Goal: Find specific page/section: Find specific page/section

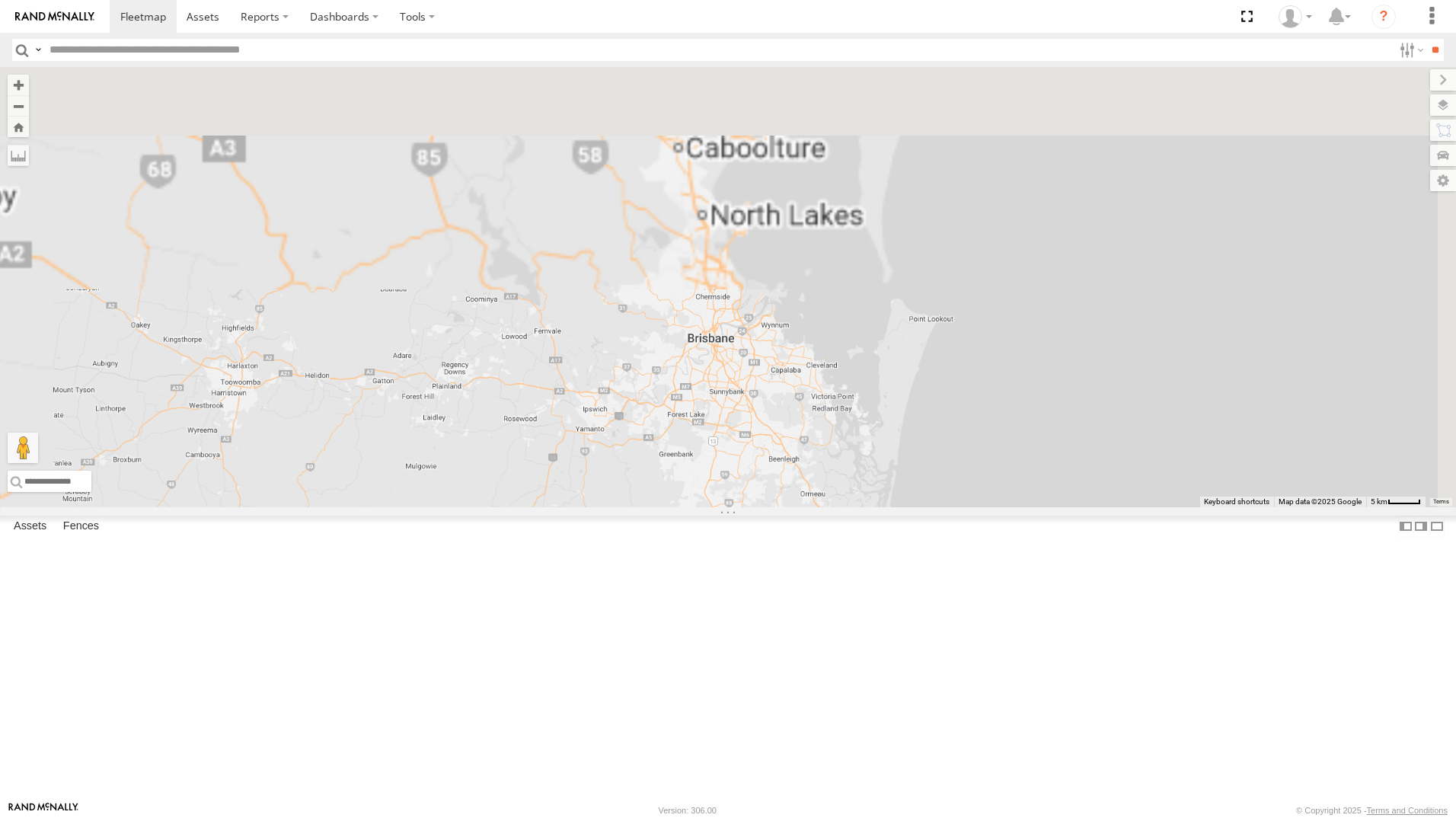
drag, startPoint x: 1001, startPoint y: 179, endPoint x: 947, endPoint y: 708, distance: 531.7
click at [947, 817] on html at bounding box center [728, 409] width 1456 height 818
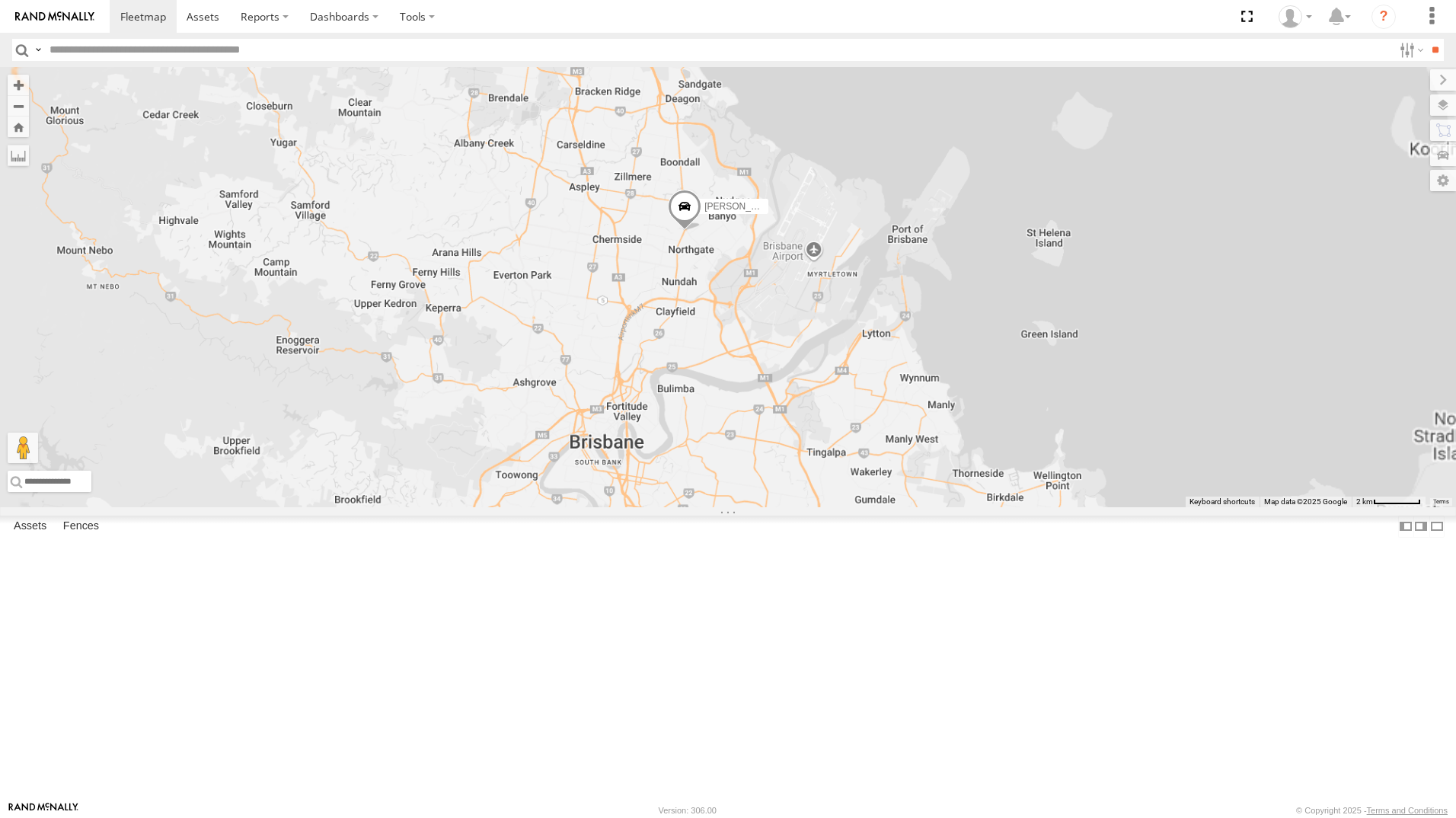
drag, startPoint x: 895, startPoint y: 548, endPoint x: 904, endPoint y: 676, distance: 128.3
click at [904, 507] on div "[PERSON_NAME] - 360NA6 [GEOGRAPHIC_DATA] [PERSON_NAME] - 571IW2 [PERSON_NAME] B…" at bounding box center [728, 287] width 1456 height 440
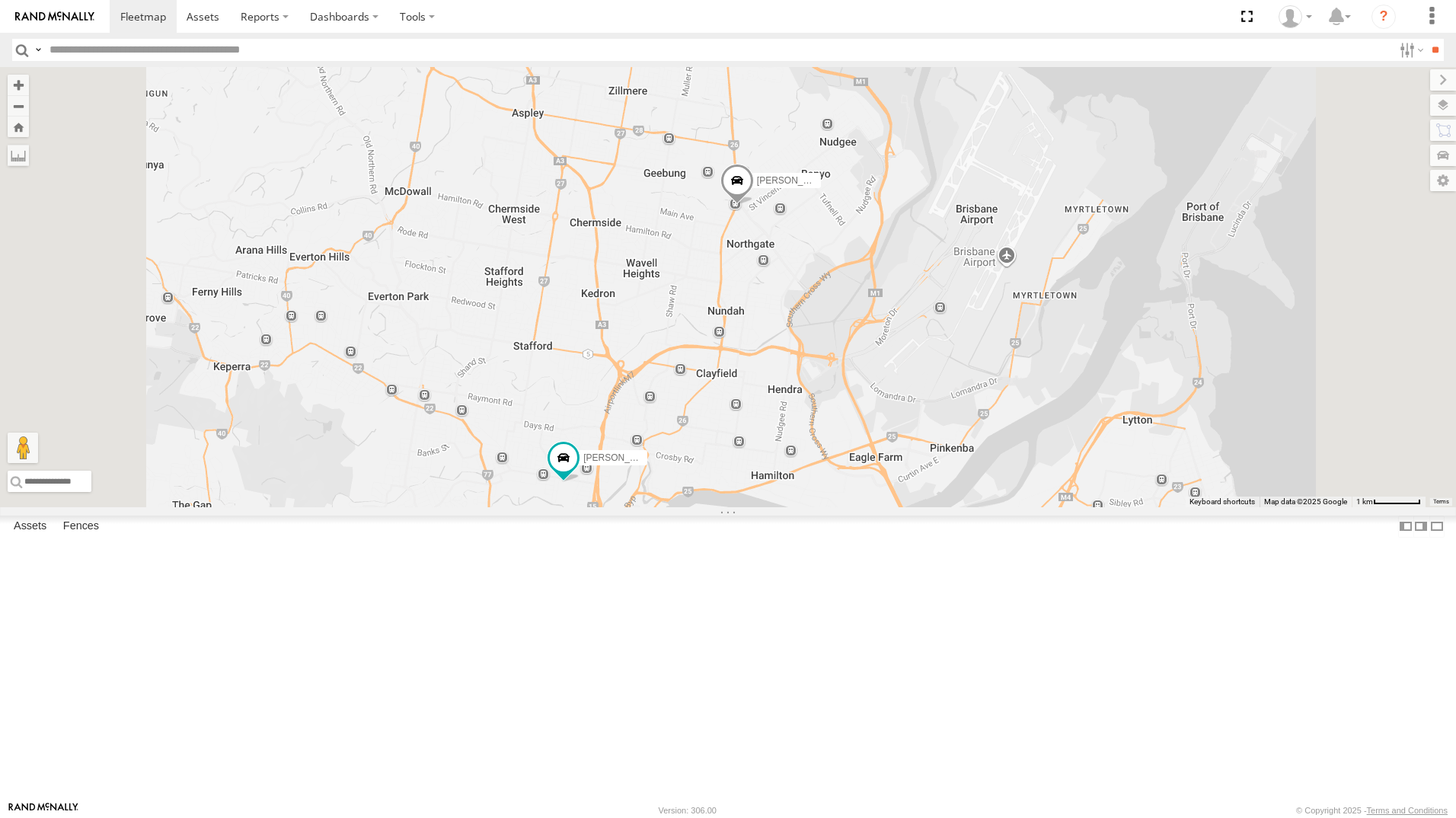
drag, startPoint x: 850, startPoint y: 454, endPoint x: 893, endPoint y: 514, distance: 73.8
click at [893, 507] on div "[PERSON_NAME] - 360NA6 [GEOGRAPHIC_DATA] [PERSON_NAME] - 571IW2 [PERSON_NAME] B…" at bounding box center [728, 287] width 1456 height 440
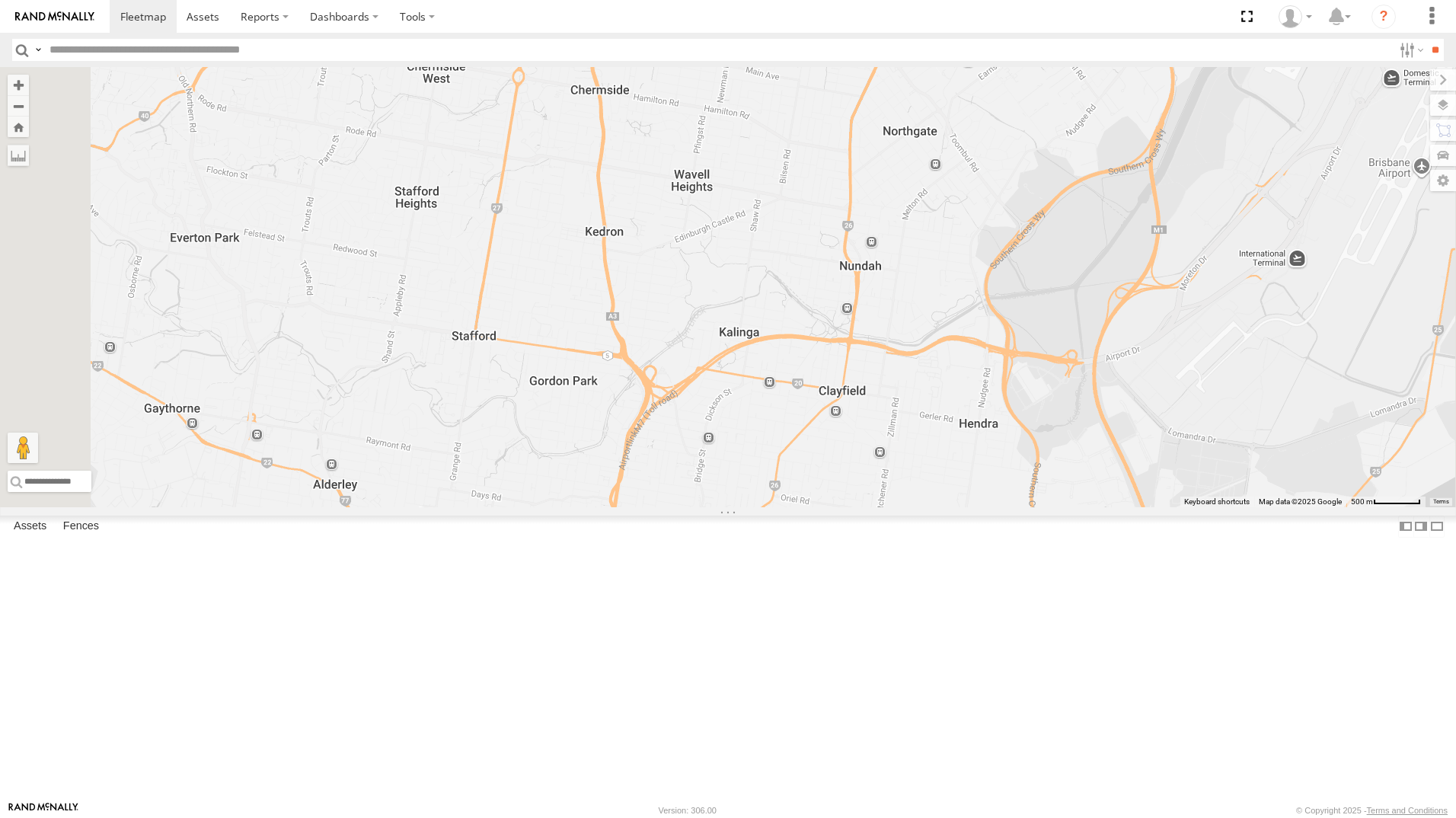
drag, startPoint x: 796, startPoint y: 502, endPoint x: 823, endPoint y: 540, distance: 46.6
click at [817, 501] on div "[PERSON_NAME] - 360NA6 [GEOGRAPHIC_DATA] [PERSON_NAME] - 571IW2 [PERSON_NAME] B…" at bounding box center [728, 287] width 1456 height 440
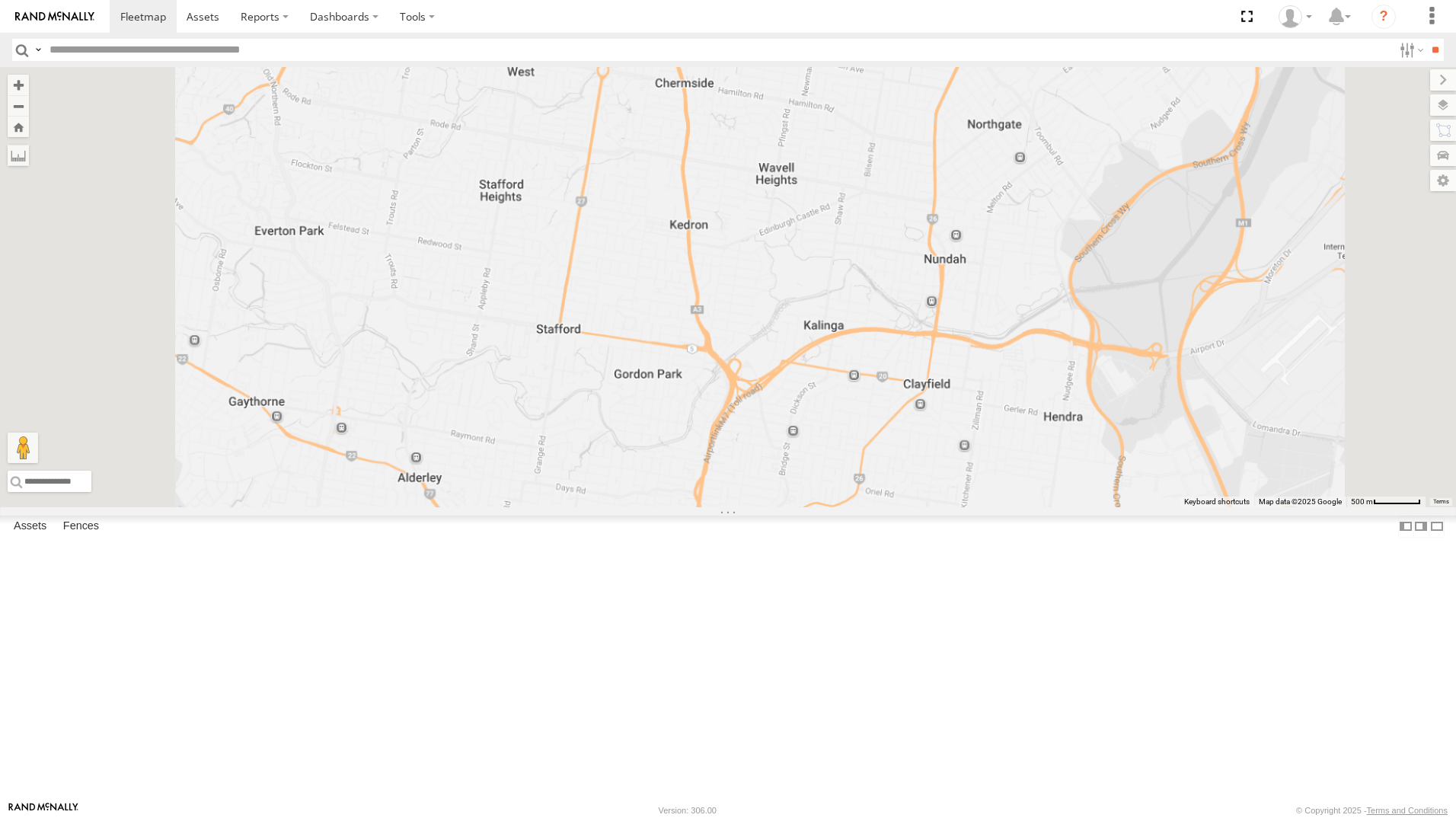
drag, startPoint x: 923, startPoint y: 432, endPoint x: 843, endPoint y: 406, distance: 84.1
click at [983, 399] on div "[PERSON_NAME] - 360NA6 [GEOGRAPHIC_DATA] [PERSON_NAME] - 571IW2 [PERSON_NAME] B…" at bounding box center [728, 287] width 1456 height 440
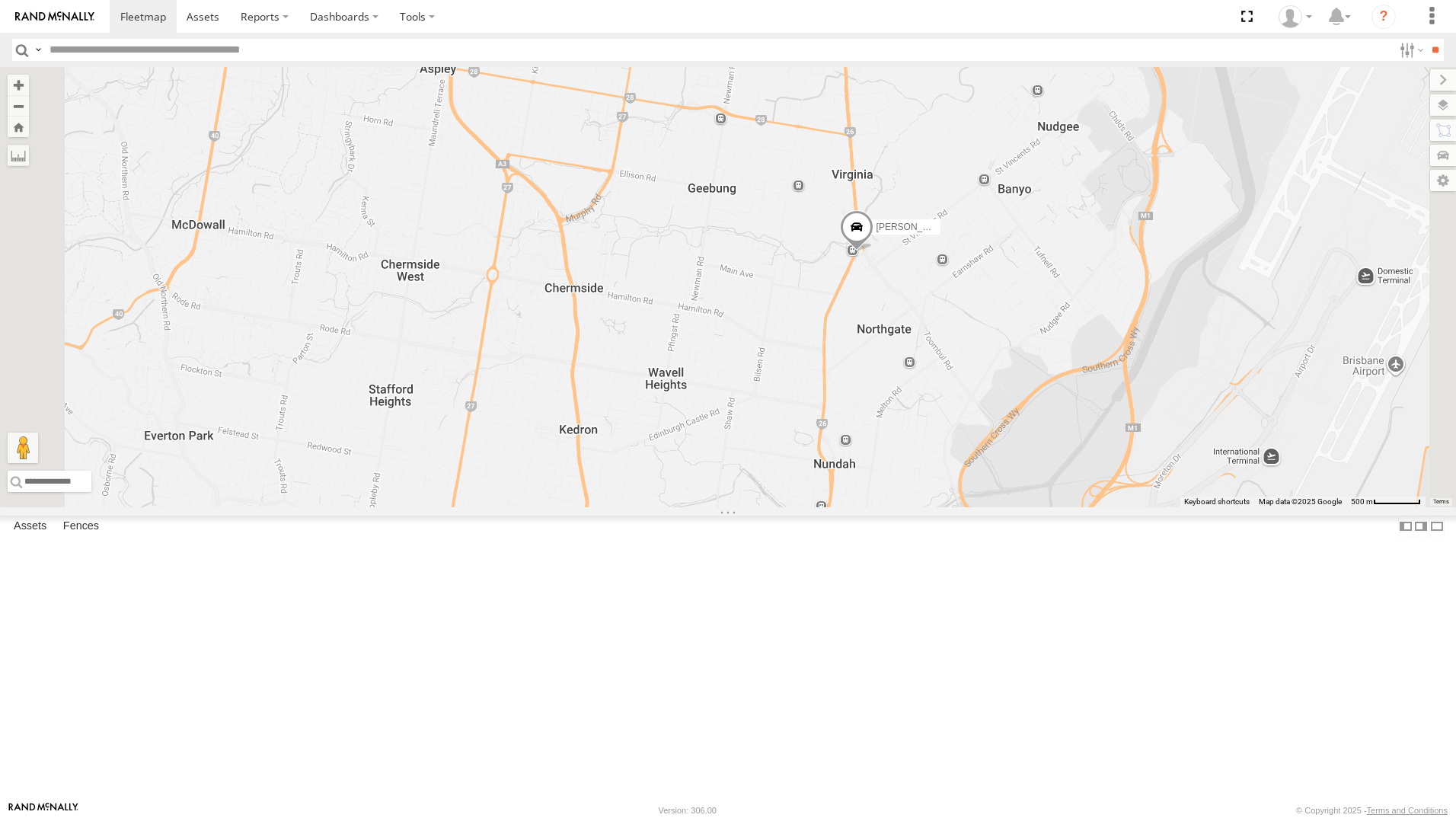
drag, startPoint x: 736, startPoint y: 440, endPoint x: 771, endPoint y: 689, distance: 251.4
click at [771, 507] on div "[PERSON_NAME] - 360NA6 [GEOGRAPHIC_DATA] [PERSON_NAME] - 571IW2 [PERSON_NAME] B…" at bounding box center [728, 287] width 1456 height 440
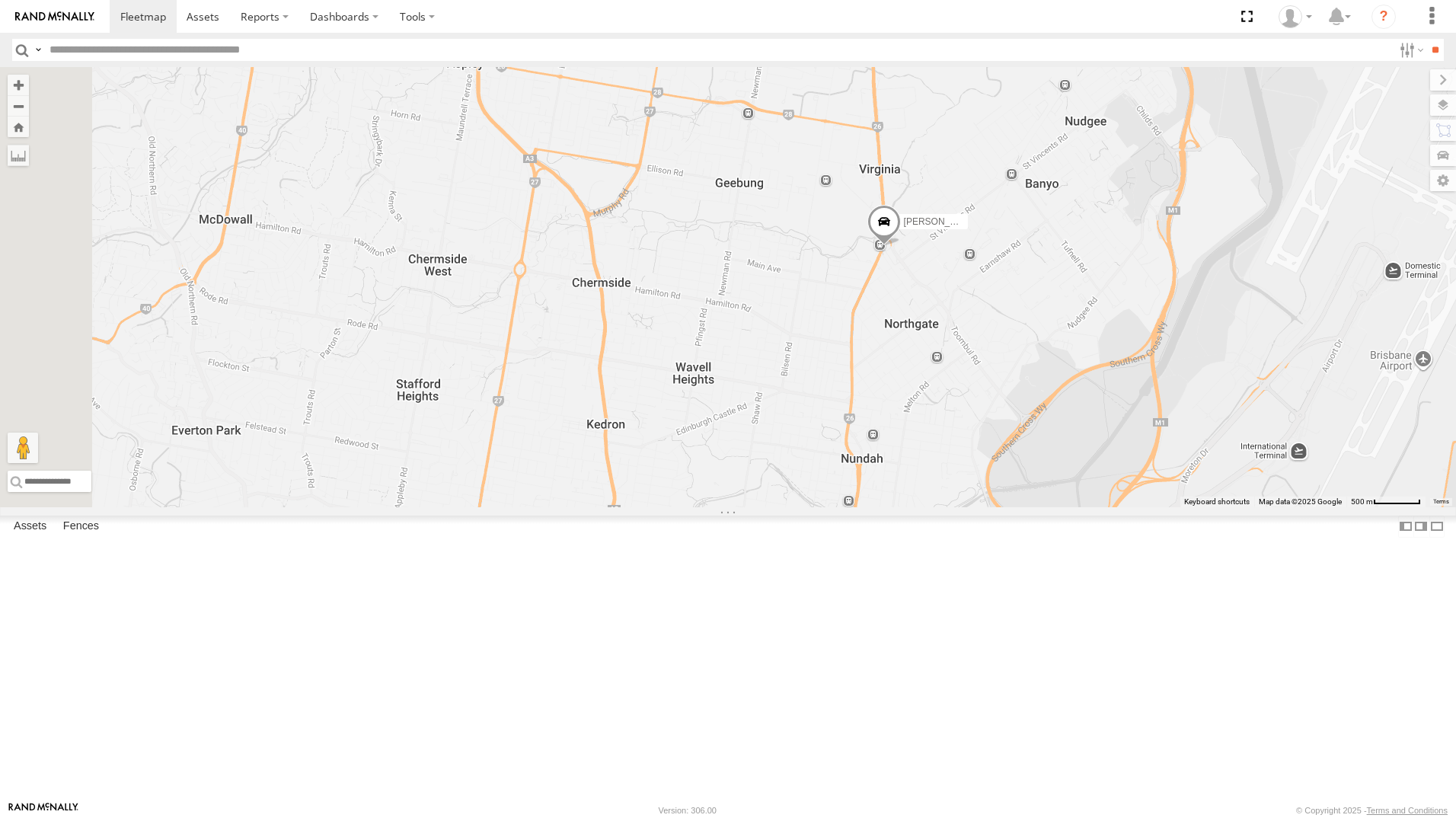
drag, startPoint x: 606, startPoint y: 712, endPoint x: 637, endPoint y: 684, distance: 41.8
click at [637, 507] on div "[PERSON_NAME] - 360NA6 [GEOGRAPHIC_DATA] [PERSON_NAME] - 571IW2 [PERSON_NAME] B…" at bounding box center [728, 287] width 1456 height 440
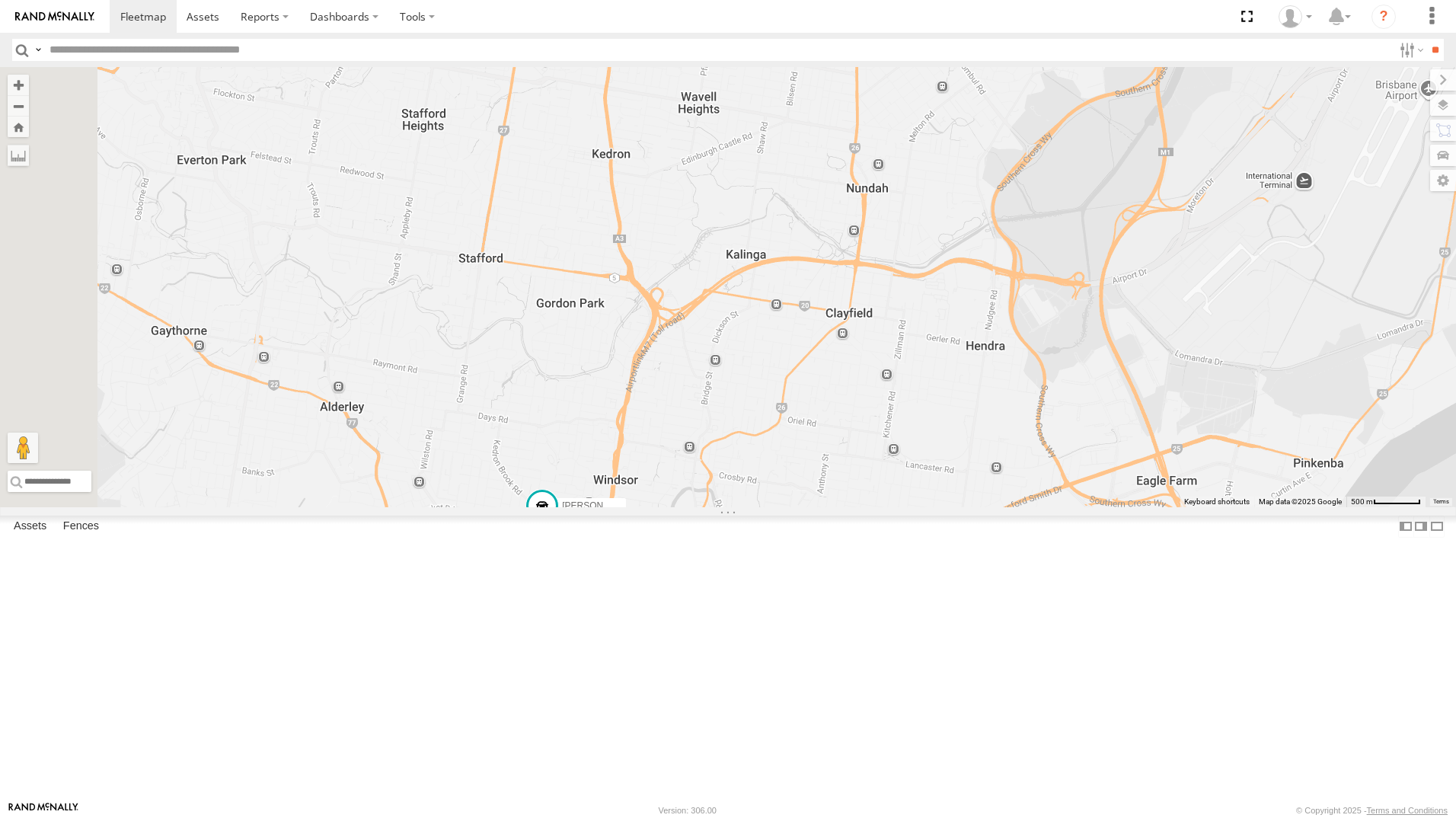
drag, startPoint x: 922, startPoint y: 572, endPoint x: 928, endPoint y: 357, distance: 215.1
click at [928, 356] on div "[PERSON_NAME] - 360NA6 [GEOGRAPHIC_DATA] [PERSON_NAME] - 571IW2 [PERSON_NAME] B…" at bounding box center [728, 287] width 1456 height 440
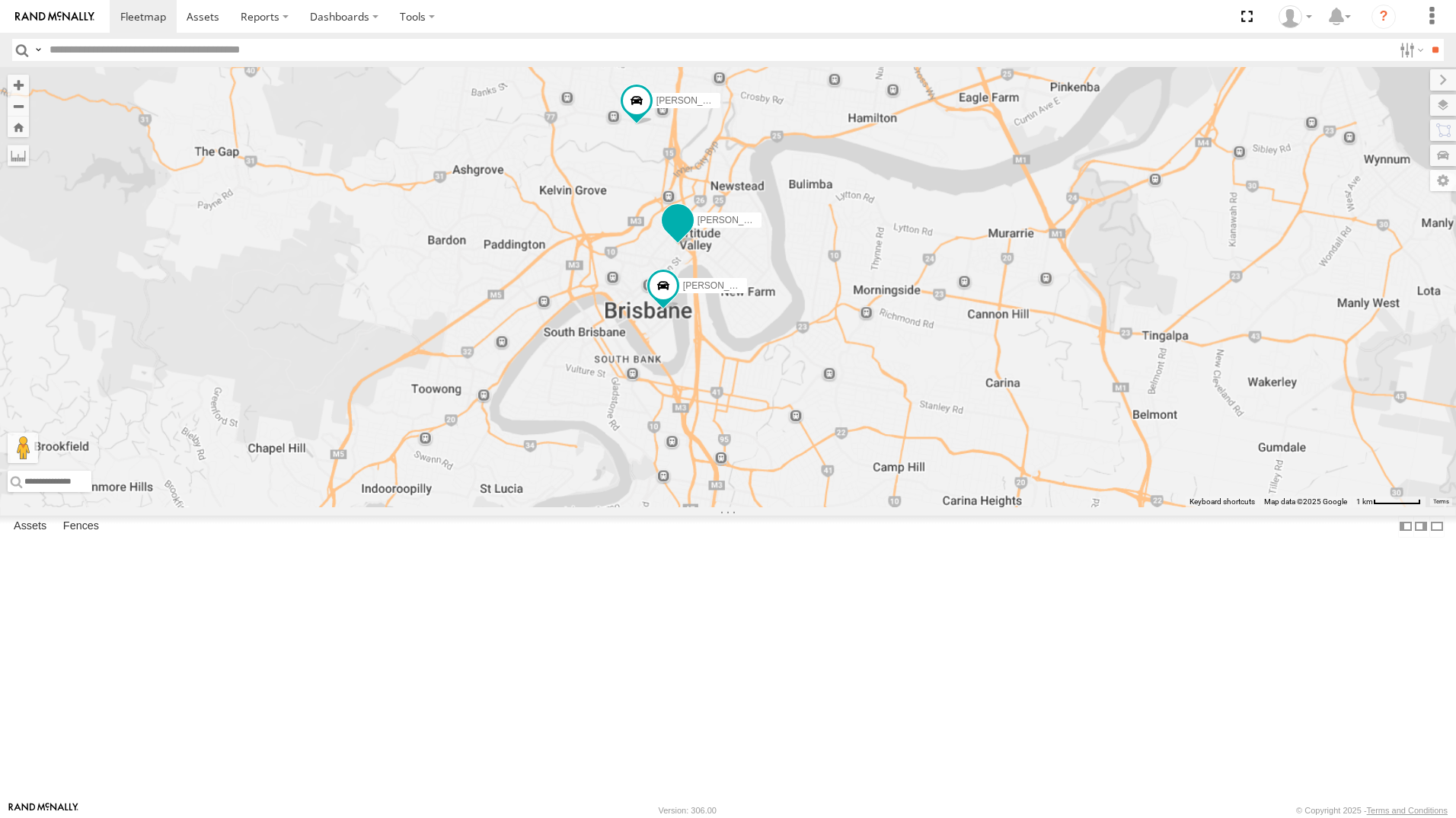
drag, startPoint x: 902, startPoint y: 635, endPoint x: 909, endPoint y: 363, distance: 272.1
click at [909, 363] on div "[PERSON_NAME] - 360NA6 [GEOGRAPHIC_DATA] [PERSON_NAME] - 571IW2 [PERSON_NAME] B…" at bounding box center [728, 287] width 1456 height 440
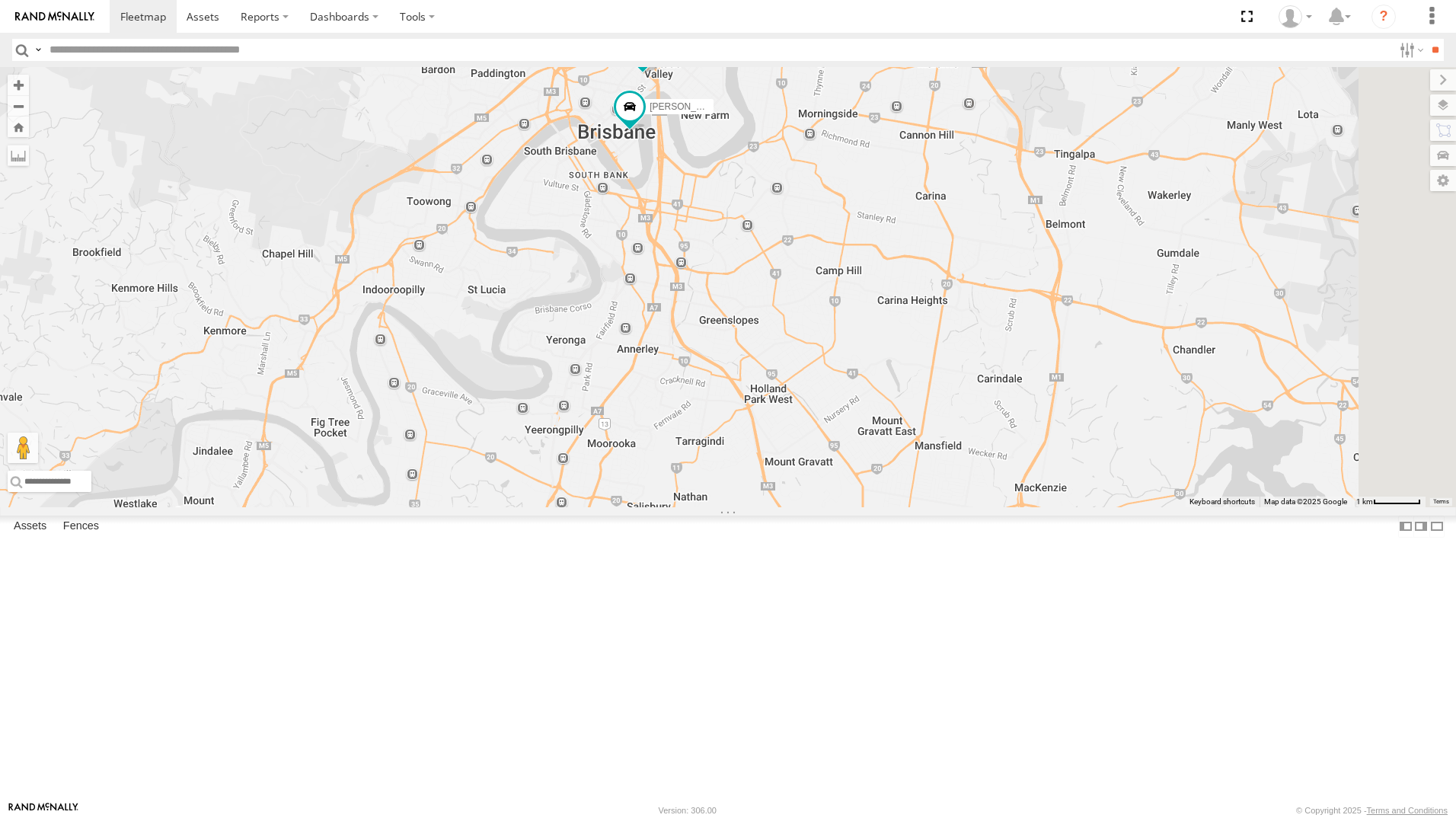
drag, startPoint x: 994, startPoint y: 717, endPoint x: 947, endPoint y: 575, distance: 149.6
click at [947, 507] on div "[PERSON_NAME] - 360NA6 [GEOGRAPHIC_DATA] [PERSON_NAME] - 571IW2 [PERSON_NAME] B…" at bounding box center [728, 287] width 1456 height 440
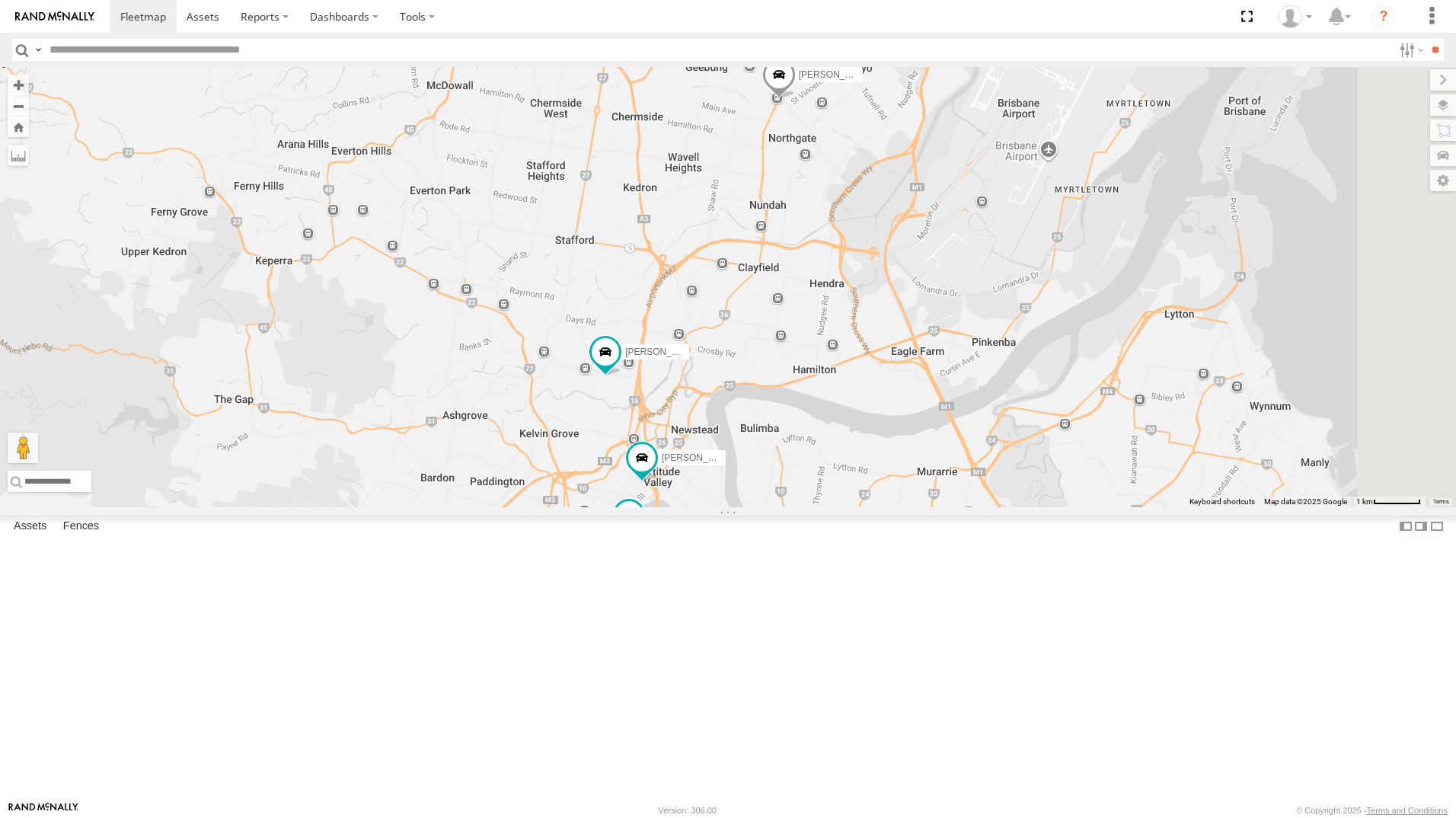
drag, startPoint x: 724, startPoint y: 262, endPoint x: 725, endPoint y: 569, distance: 307.0
click at [740, 507] on div "[PERSON_NAME] - 360NA6 [GEOGRAPHIC_DATA] [PERSON_NAME] - 571IW2 [PERSON_NAME] B…" at bounding box center [728, 287] width 1456 height 440
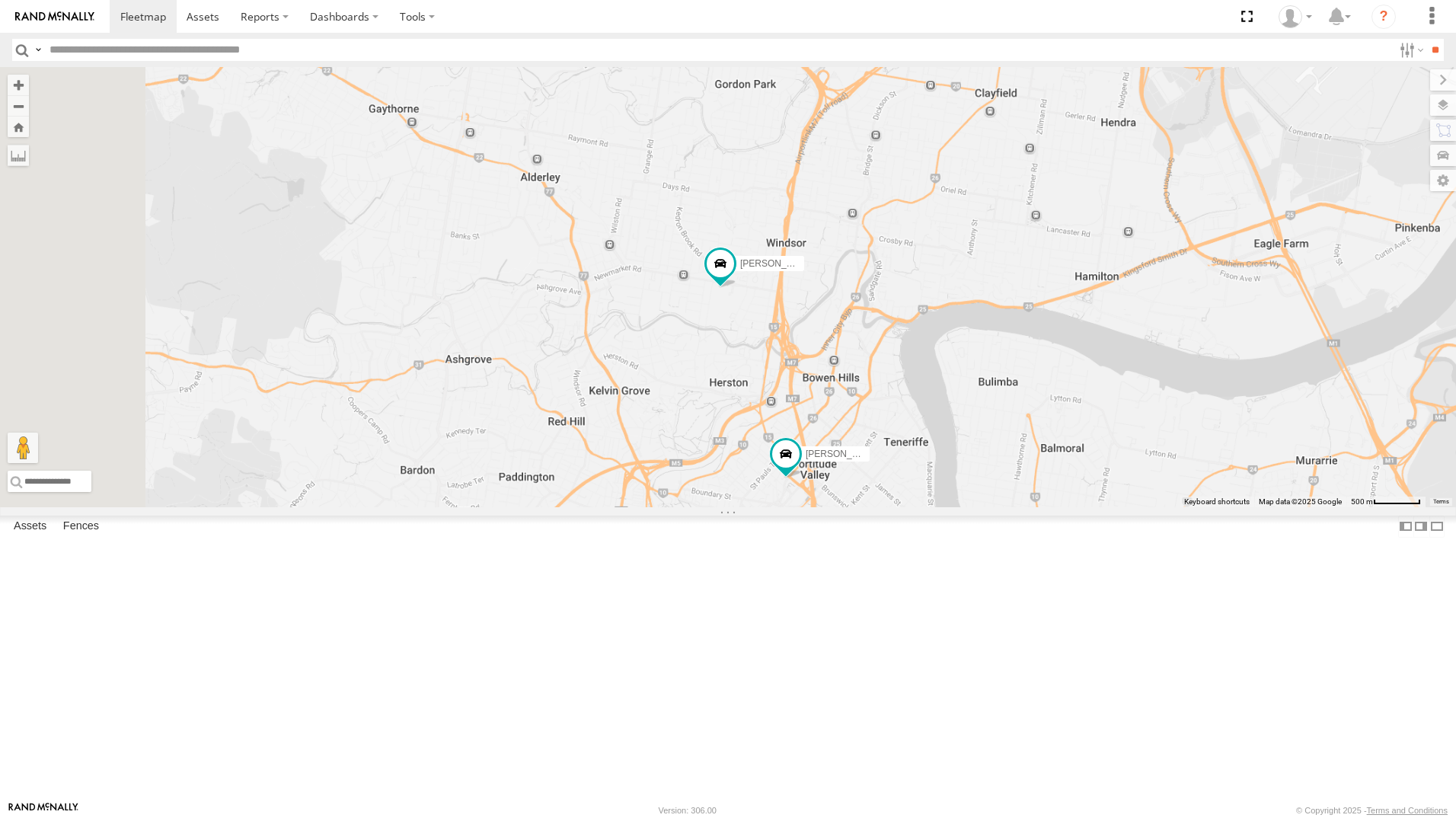
drag, startPoint x: 665, startPoint y: -56, endPoint x: 807, endPoint y: 332, distance: 413.2
click at [796, 343] on div "[PERSON_NAME] - 360NA6 [GEOGRAPHIC_DATA] [PERSON_NAME] - 571IW2 [PERSON_NAME] B…" at bounding box center [728, 287] width 1456 height 440
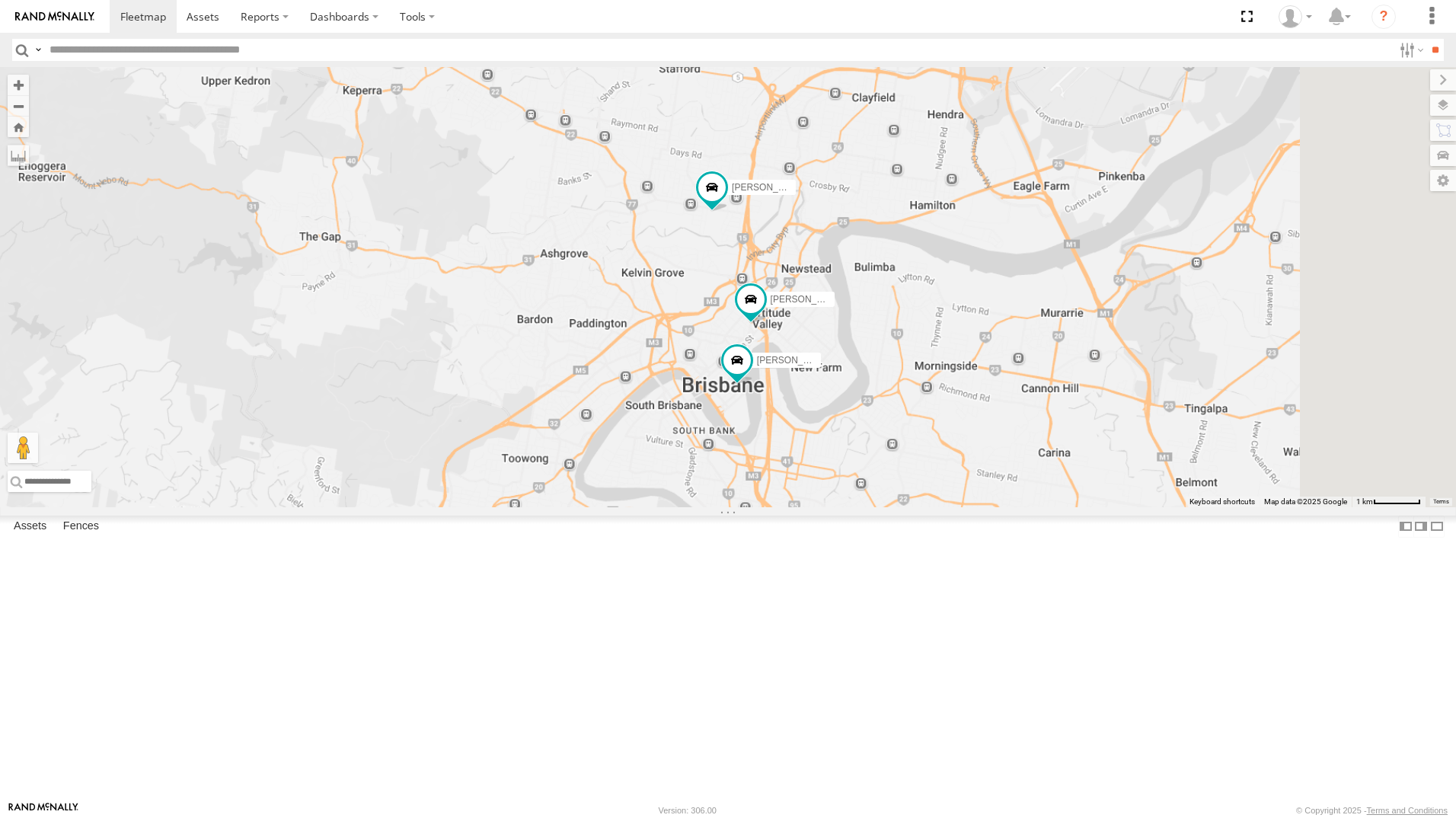
drag, startPoint x: 1238, startPoint y: 550, endPoint x: 1138, endPoint y: 508, distance: 108.5
click at [1143, 503] on div "[PERSON_NAME] - 360NA6 [GEOGRAPHIC_DATA] [PERSON_NAME] - 571IW2 [PERSON_NAME] B…" at bounding box center [728, 287] width 1456 height 440
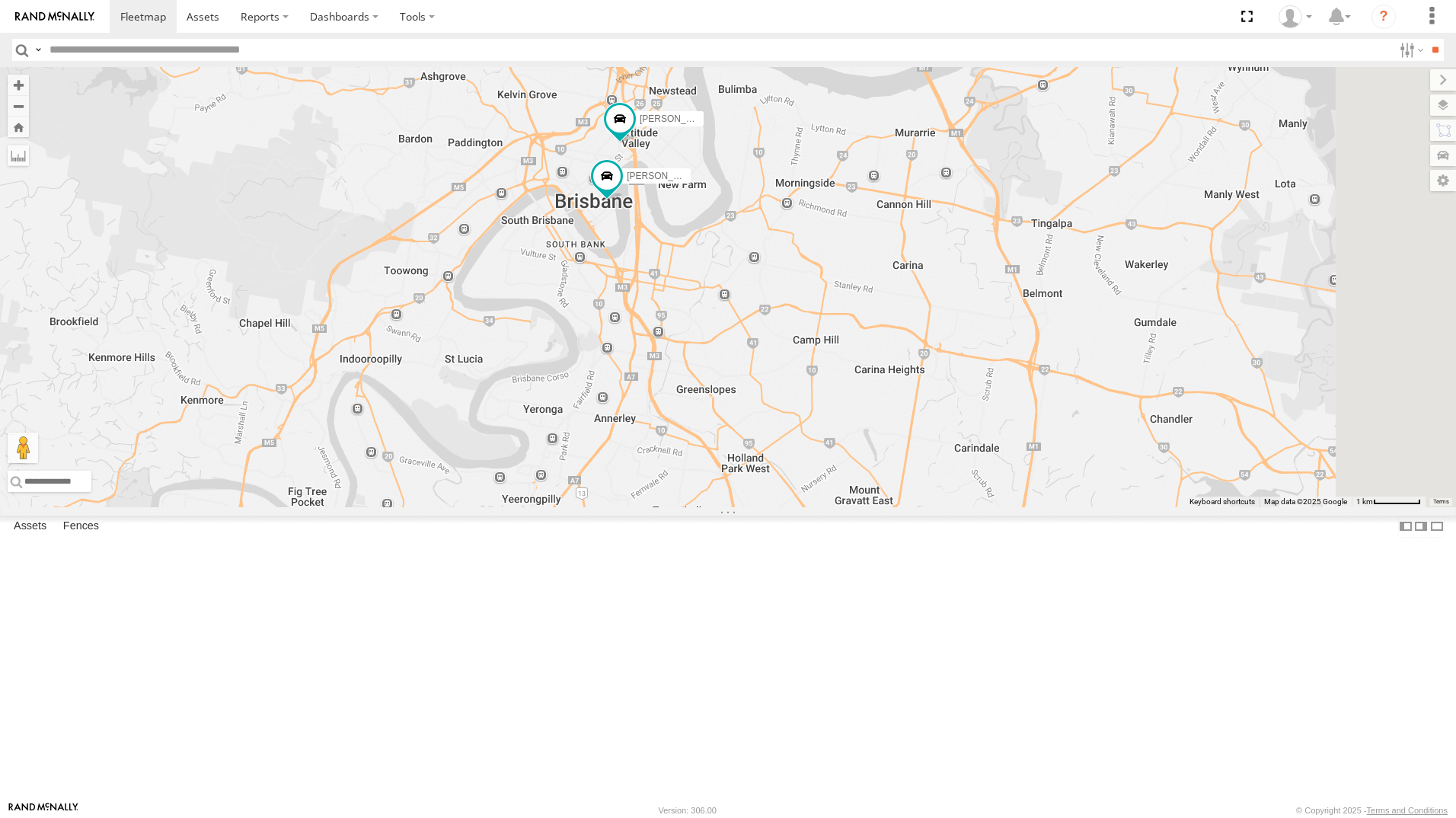
drag, startPoint x: 1024, startPoint y: 603, endPoint x: 935, endPoint y: 394, distance: 227.2
click at [935, 394] on div "[PERSON_NAME] - 360NA6 [GEOGRAPHIC_DATA] [PERSON_NAME] - 571IW2 [PERSON_NAME] B…" at bounding box center [728, 287] width 1456 height 440
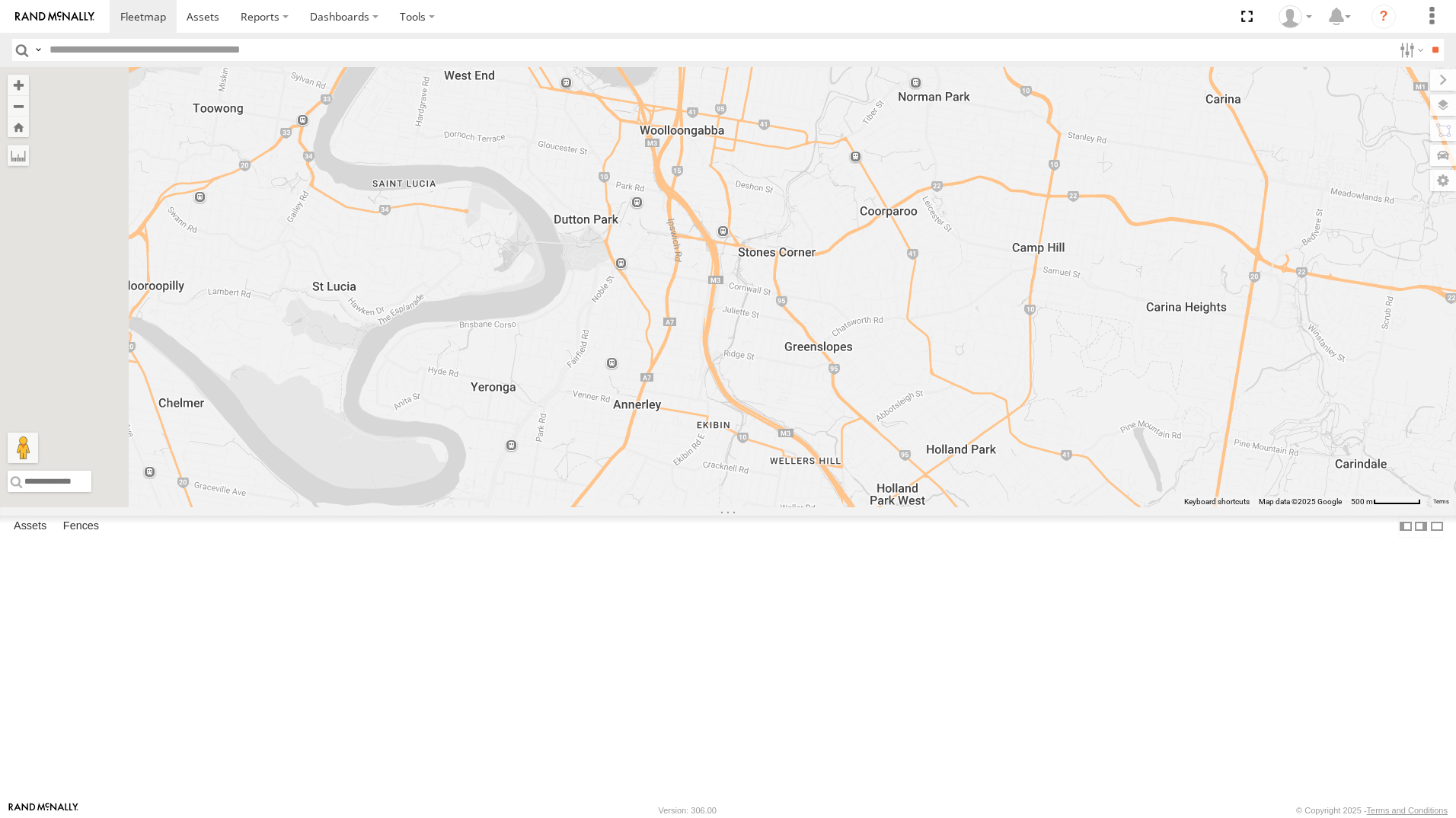
drag, startPoint x: 1027, startPoint y: 337, endPoint x: 1003, endPoint y: 341, distance: 24.3
click at [1031, 317] on div "[PERSON_NAME] - 360NA6 [GEOGRAPHIC_DATA] [PERSON_NAME] - 571IW2 [PERSON_NAME] B…" at bounding box center [728, 287] width 1456 height 440
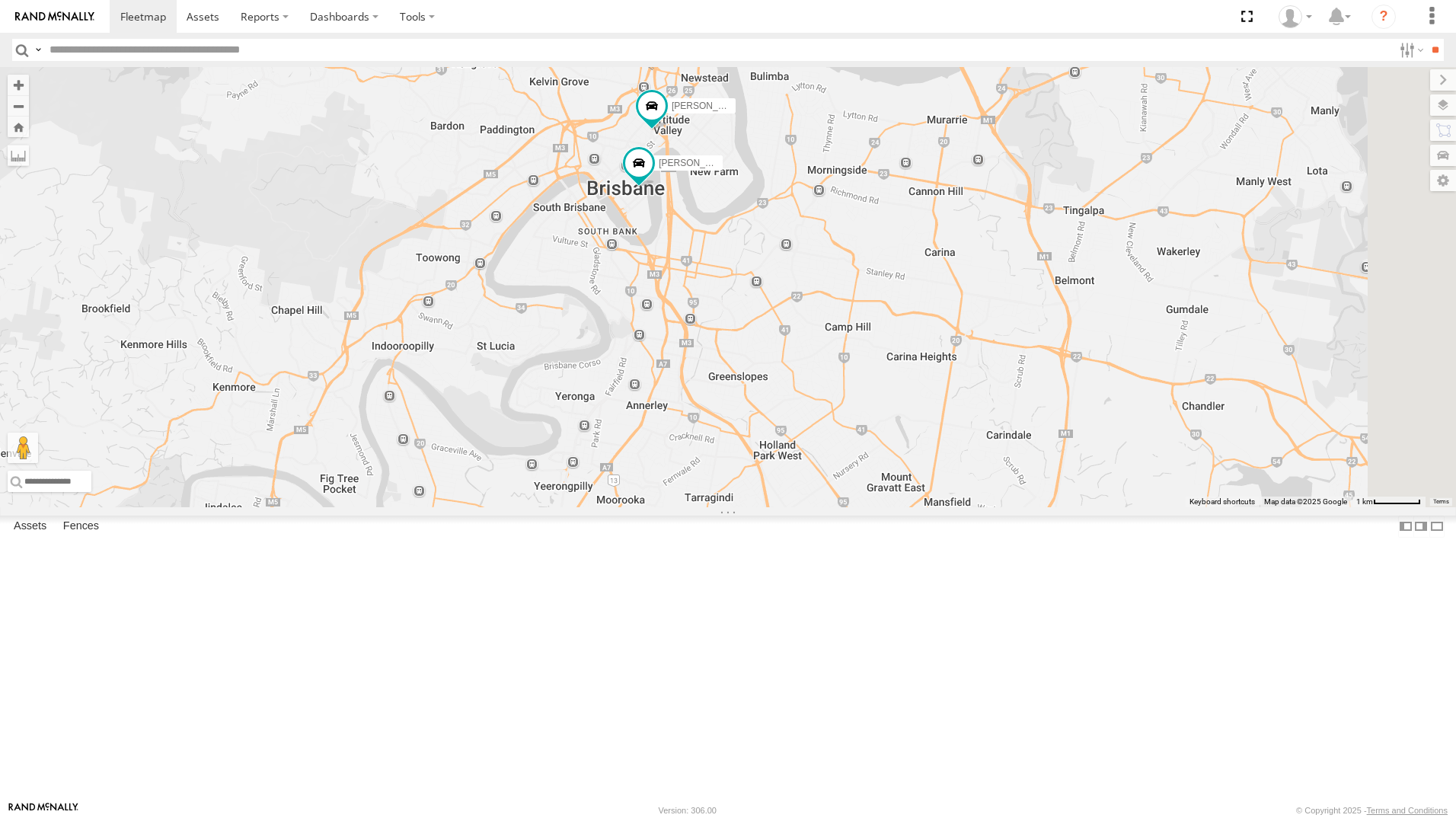
drag, startPoint x: 1287, startPoint y: 304, endPoint x: 1086, endPoint y: 398, distance: 221.9
click at [1086, 398] on div "[PERSON_NAME] - 360NA6 [GEOGRAPHIC_DATA] [PERSON_NAME] - 571IW2 [PERSON_NAME] B…" at bounding box center [728, 287] width 1456 height 440
click at [0, 0] on div "[PERSON_NAME] - 842JY2" at bounding box center [0, 0] width 0 height 0
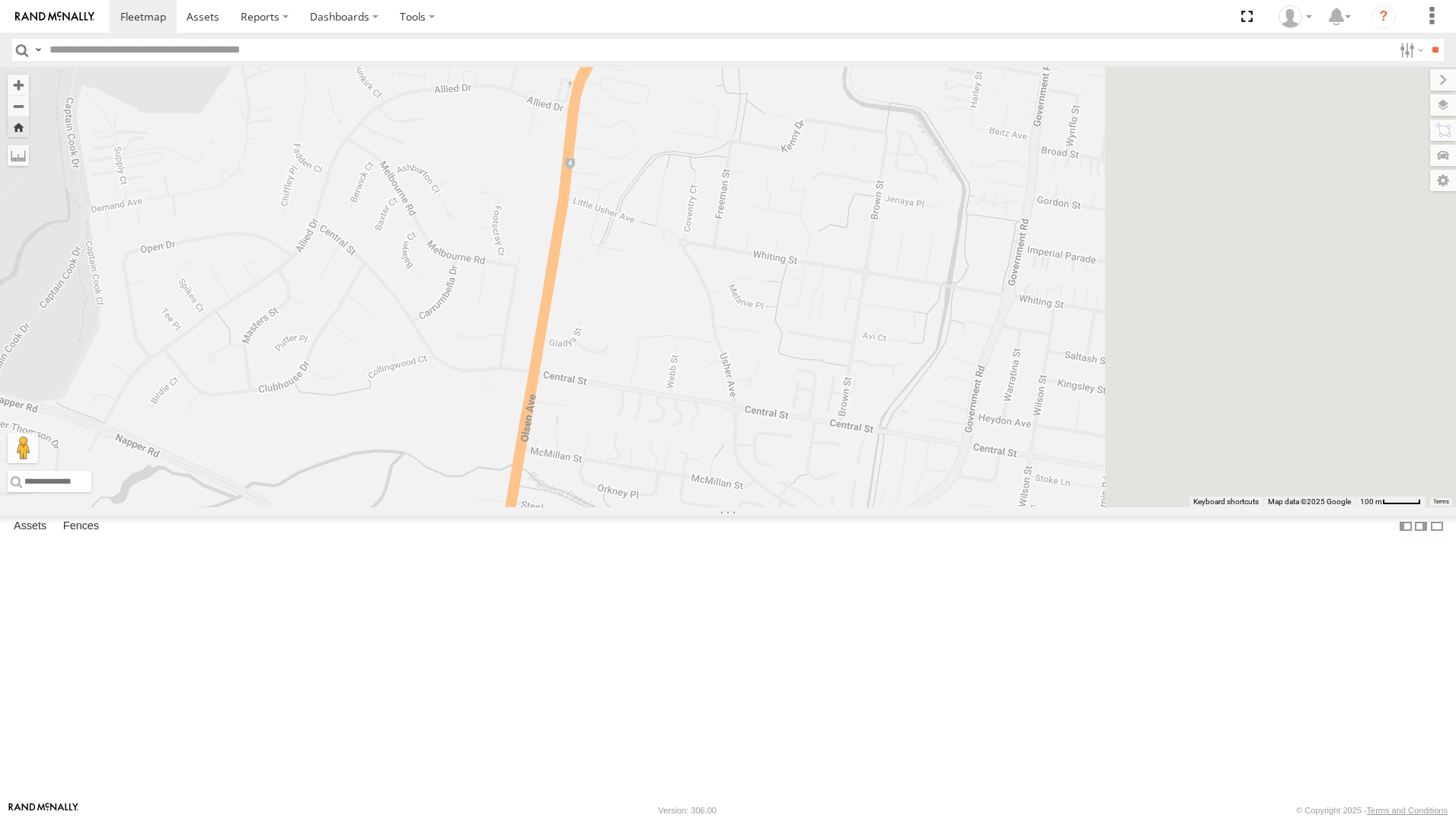
drag, startPoint x: 1133, startPoint y: 454, endPoint x: 877, endPoint y: 311, distance: 293.2
click at [877, 311] on div "[PERSON_NAME] - 842JY2" at bounding box center [728, 287] width 1456 height 440
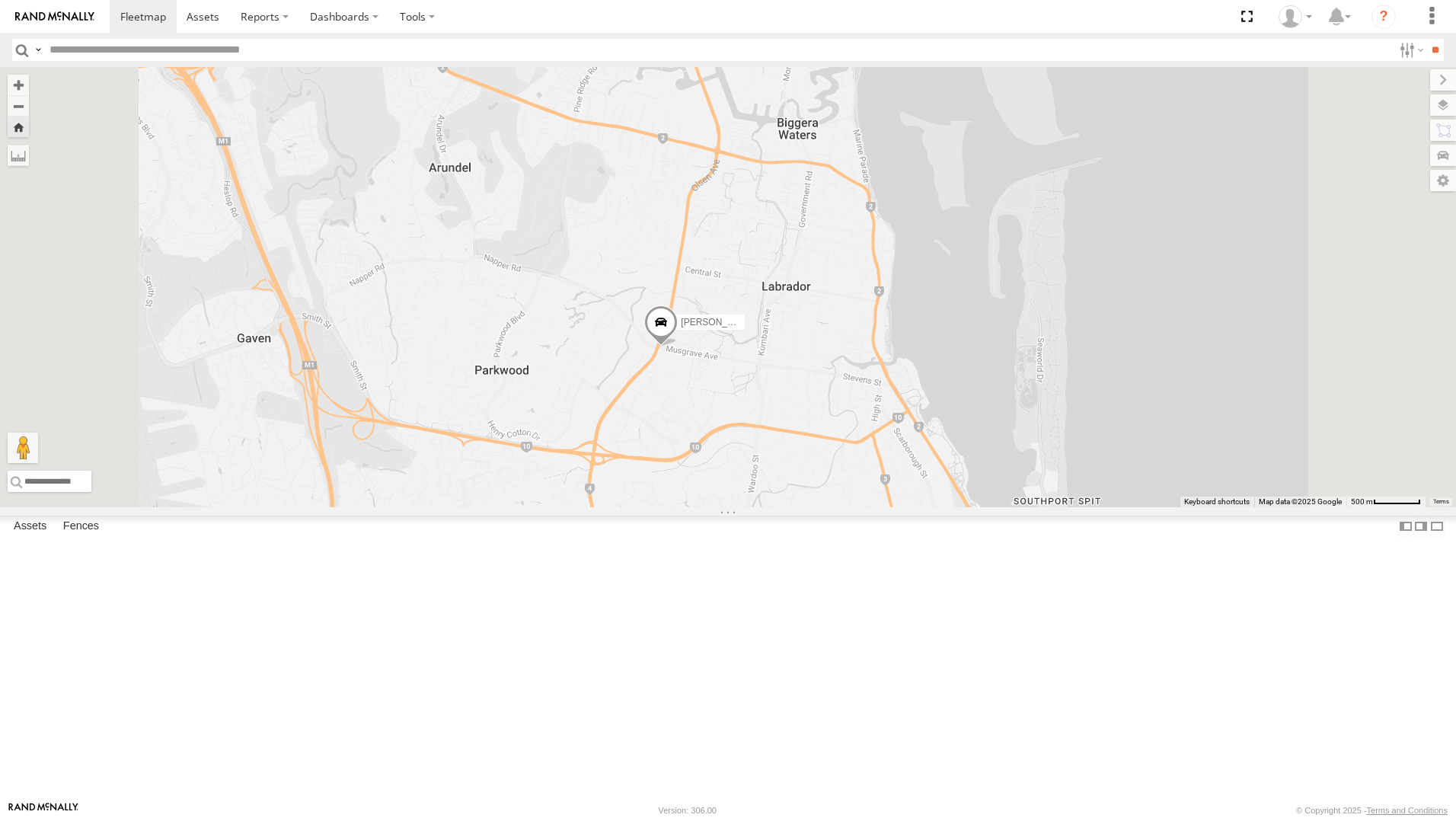
click at [0, 0] on div "All Assets" at bounding box center [0, 0] width 0 height 0
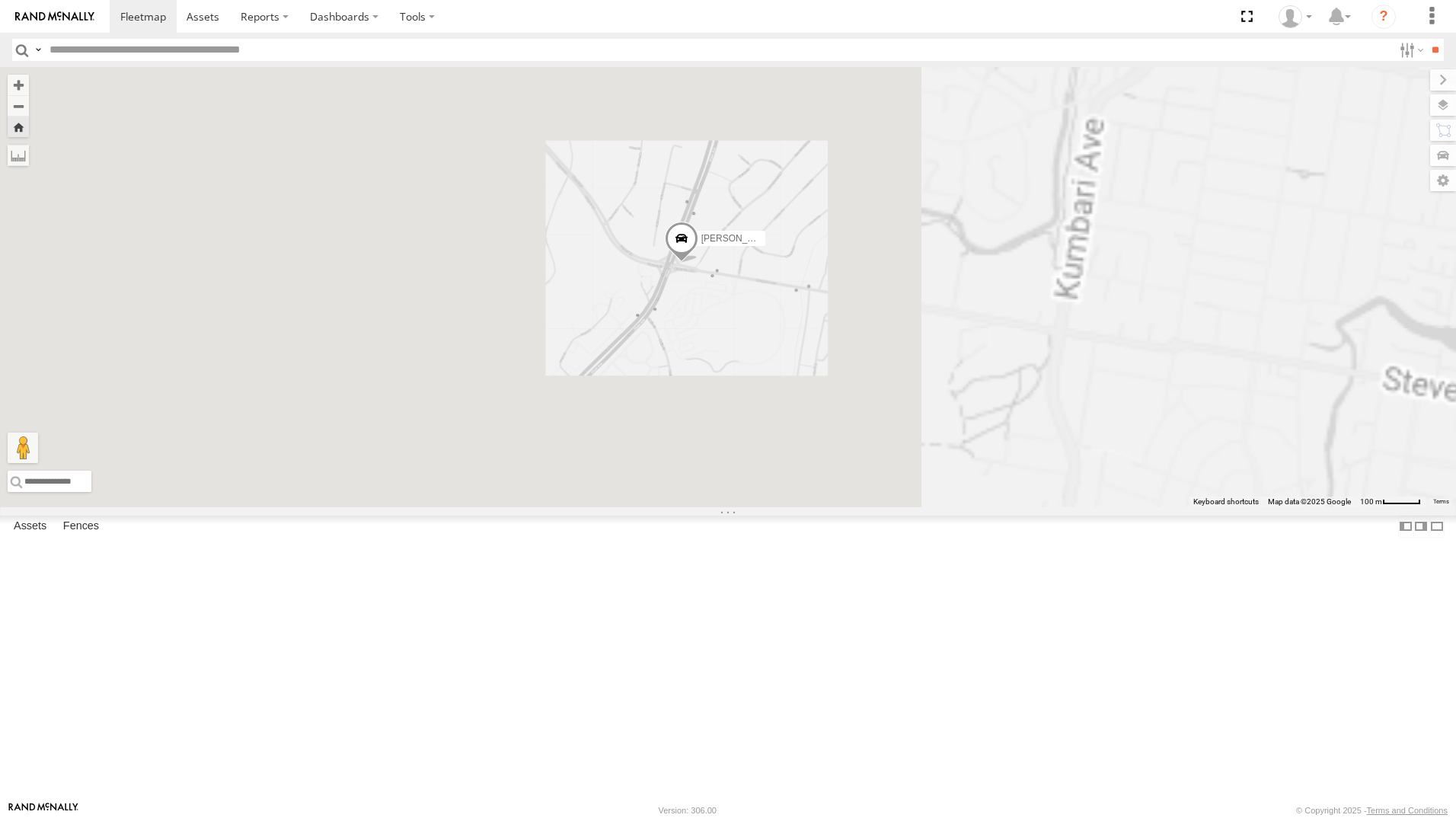
drag, startPoint x: 978, startPoint y: 481, endPoint x: 927, endPoint y: 452, distance: 58.7
click at [927, 452] on div "[PERSON_NAME] - 842JY2" at bounding box center [728, 287] width 1456 height 440
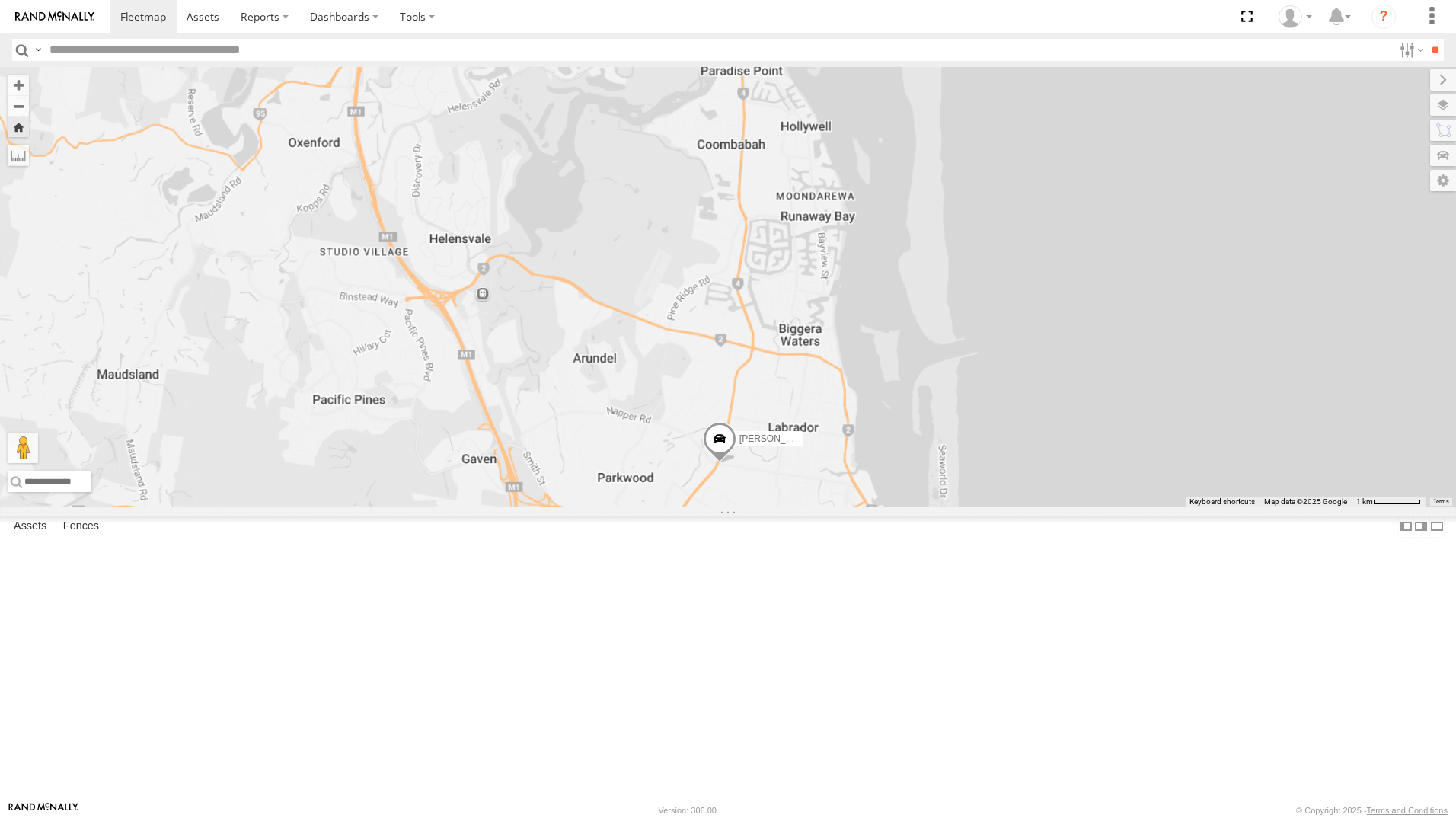
drag, startPoint x: 945, startPoint y: 274, endPoint x: 965, endPoint y: 593, distance: 319.6
click at [964, 507] on div "[PERSON_NAME] - 842JY2" at bounding box center [728, 287] width 1456 height 440
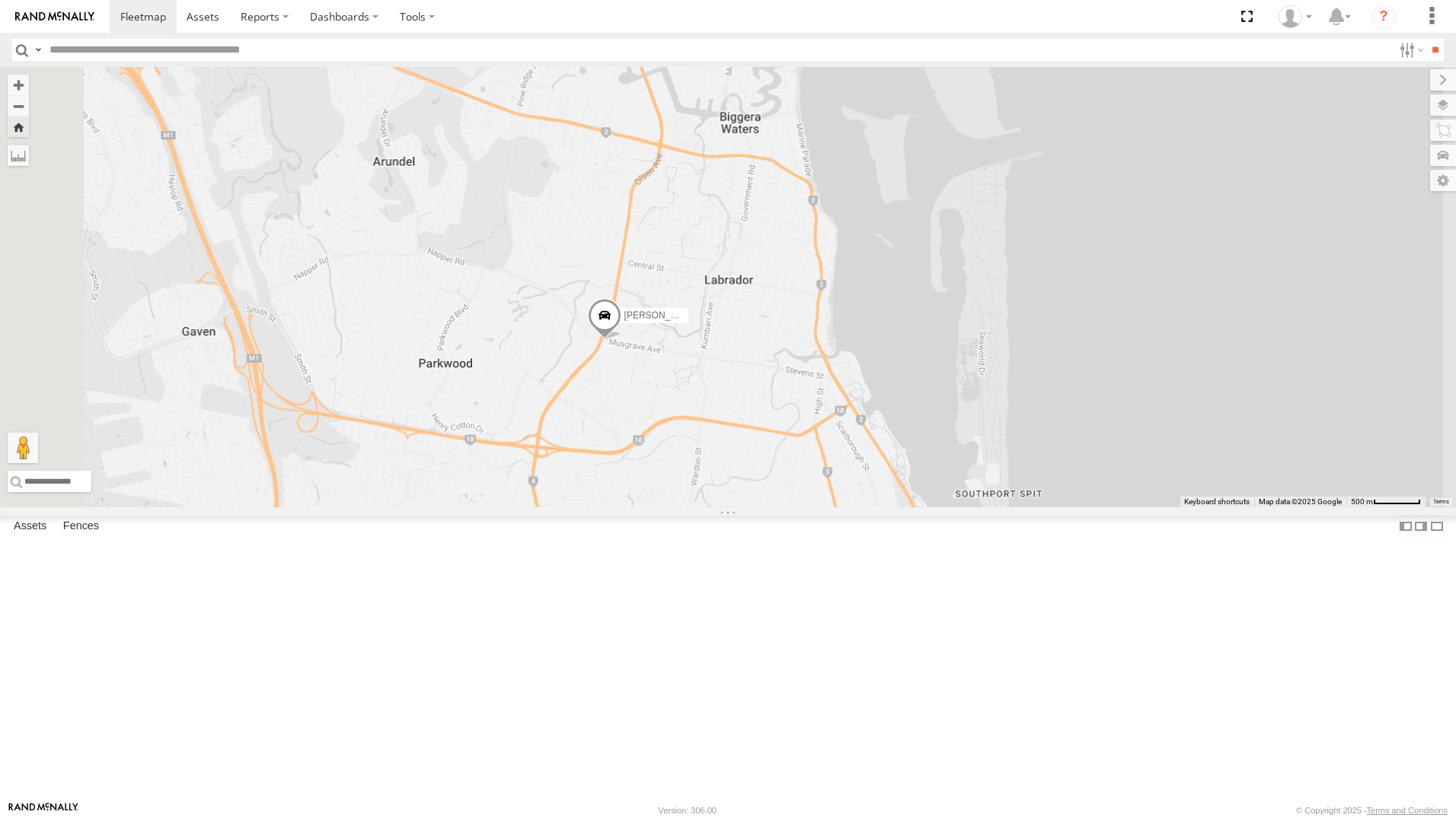
drag, startPoint x: 872, startPoint y: 614, endPoint x: 899, endPoint y: 611, distance: 27.2
click at [899, 507] on div "[PERSON_NAME] - 842JY2" at bounding box center [728, 287] width 1456 height 440
